Goal: Task Accomplishment & Management: Use online tool/utility

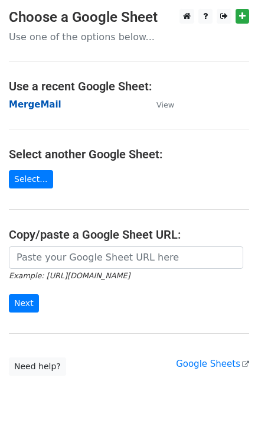
click at [41, 102] on strong "MergeMail" at bounding box center [35, 104] width 53 height 11
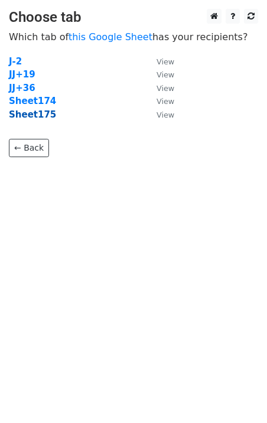
click at [30, 113] on strong "Sheet175" at bounding box center [32, 114] width 47 height 11
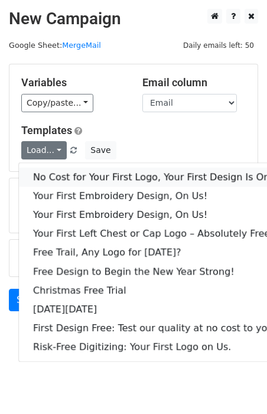
click at [66, 175] on link "No Cost for Your First Logo, Your First Design Is On Us!" at bounding box center [161, 177] width 284 height 19
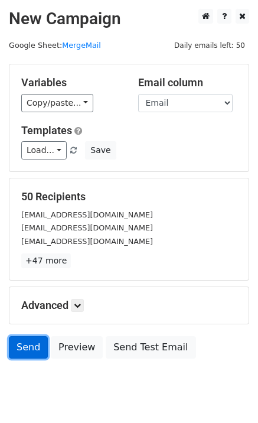
click at [21, 345] on link "Send" at bounding box center [28, 347] width 39 height 22
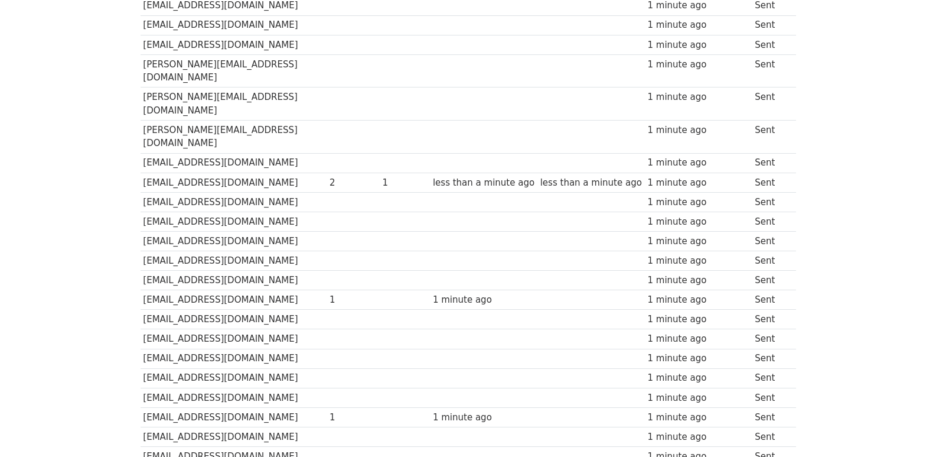
scroll to position [192, 0]
